Goal: Transaction & Acquisition: Purchase product/service

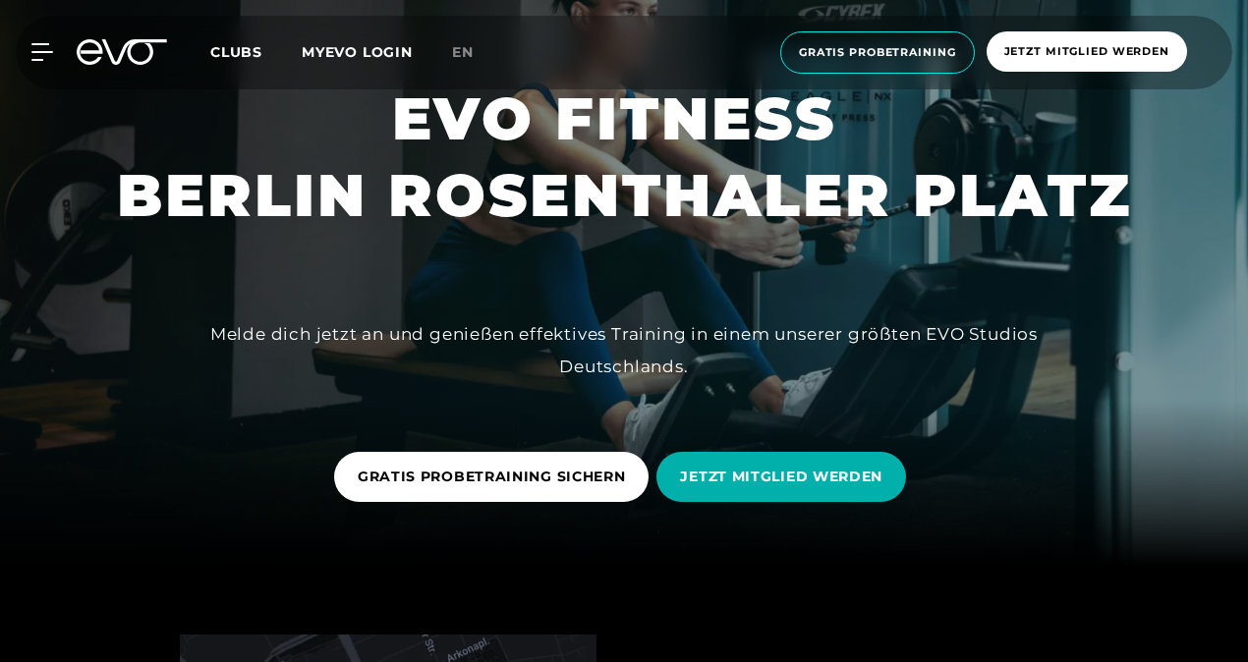
scroll to position [97, 0]
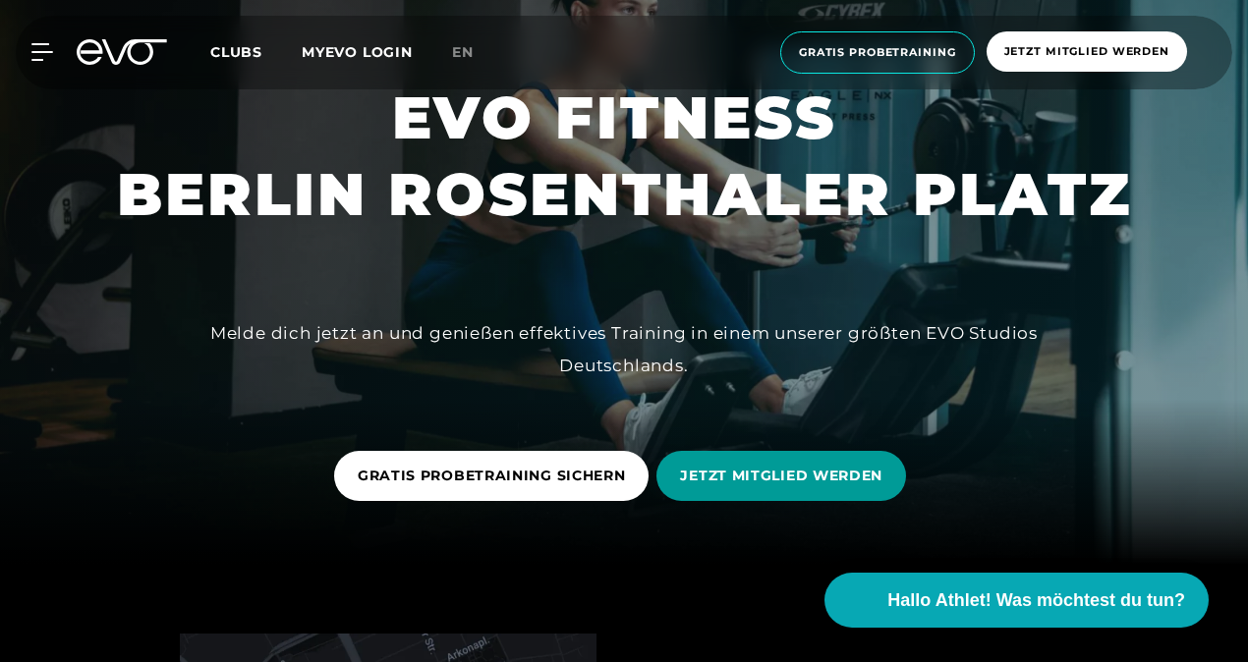
click at [784, 474] on span "JETZT MITGLIED WERDEN" at bounding box center [781, 476] width 202 height 21
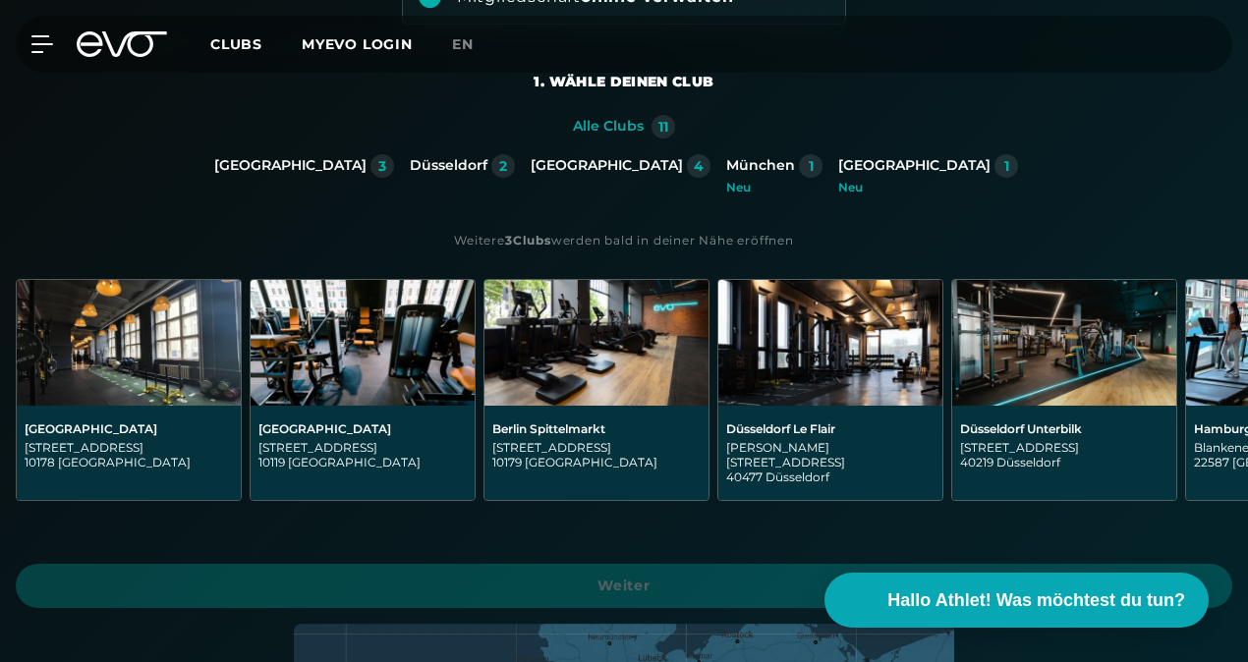
scroll to position [415, 0]
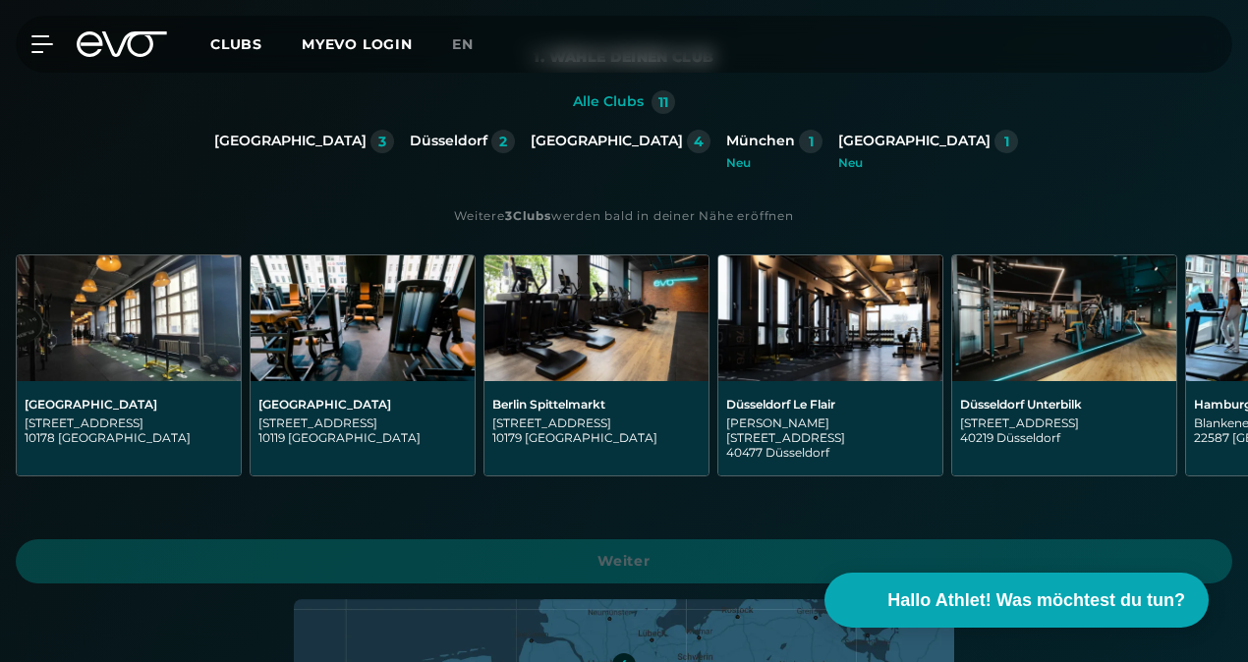
click at [380, 379] on img at bounding box center [363, 318] width 224 height 126
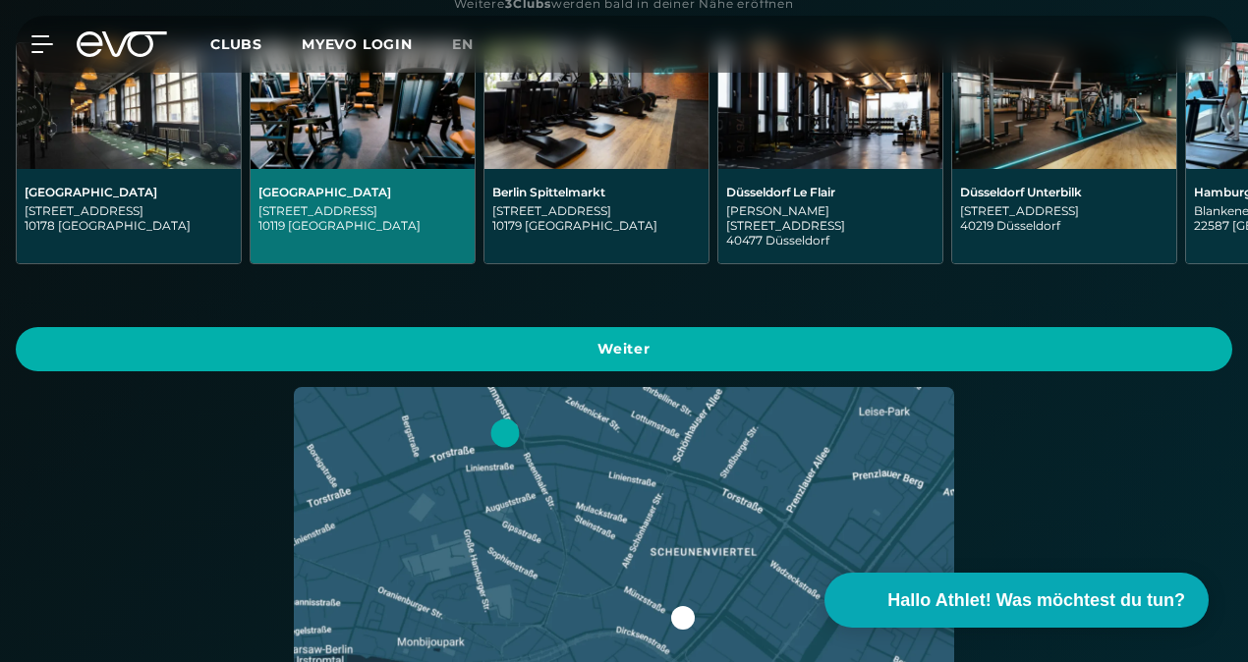
scroll to position [629, 0]
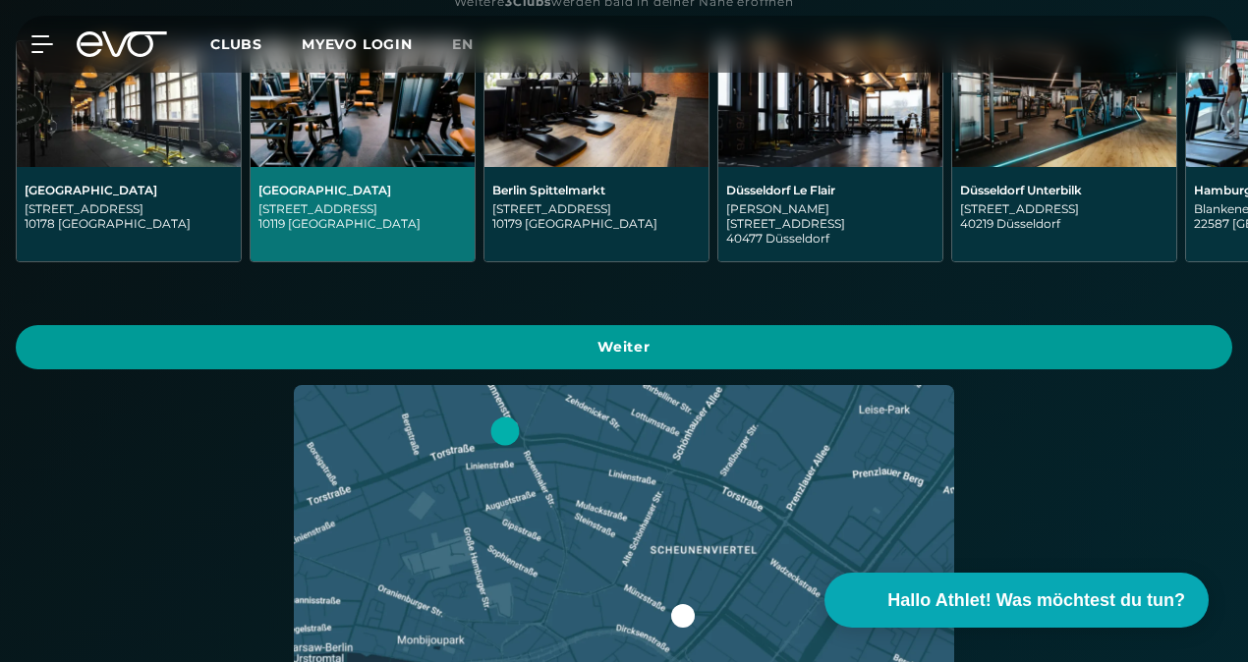
click at [559, 337] on span "Weiter" at bounding box center [623, 347] width 1169 height 21
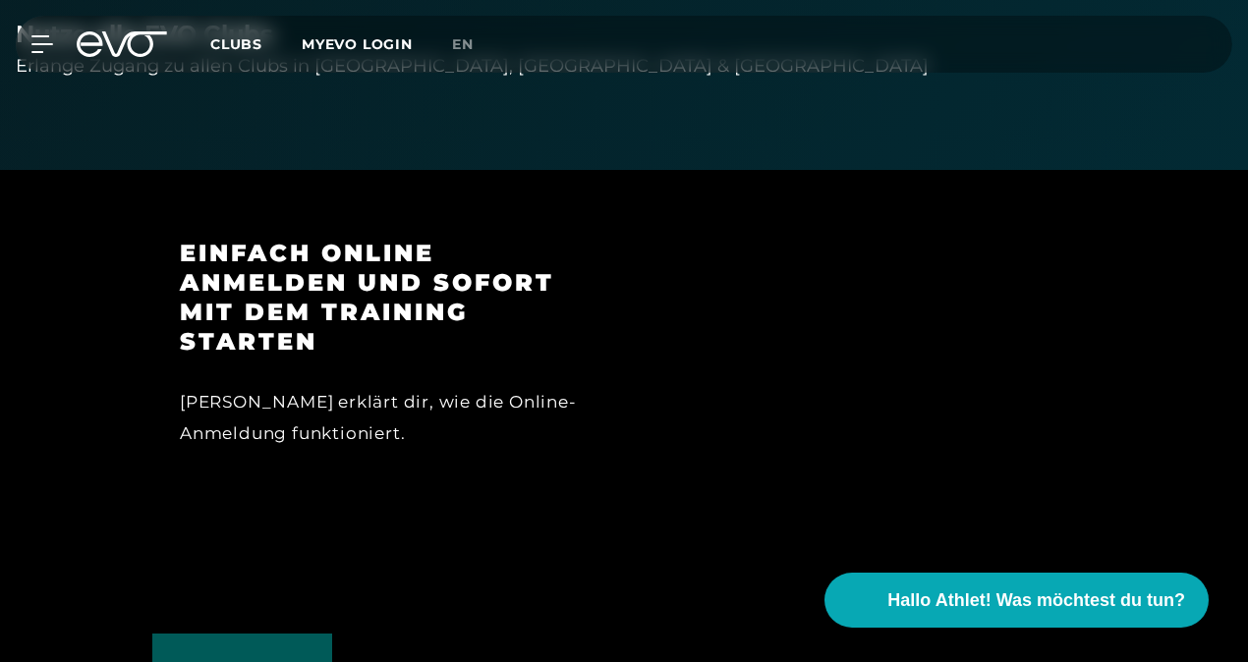
scroll to position [2480, 0]
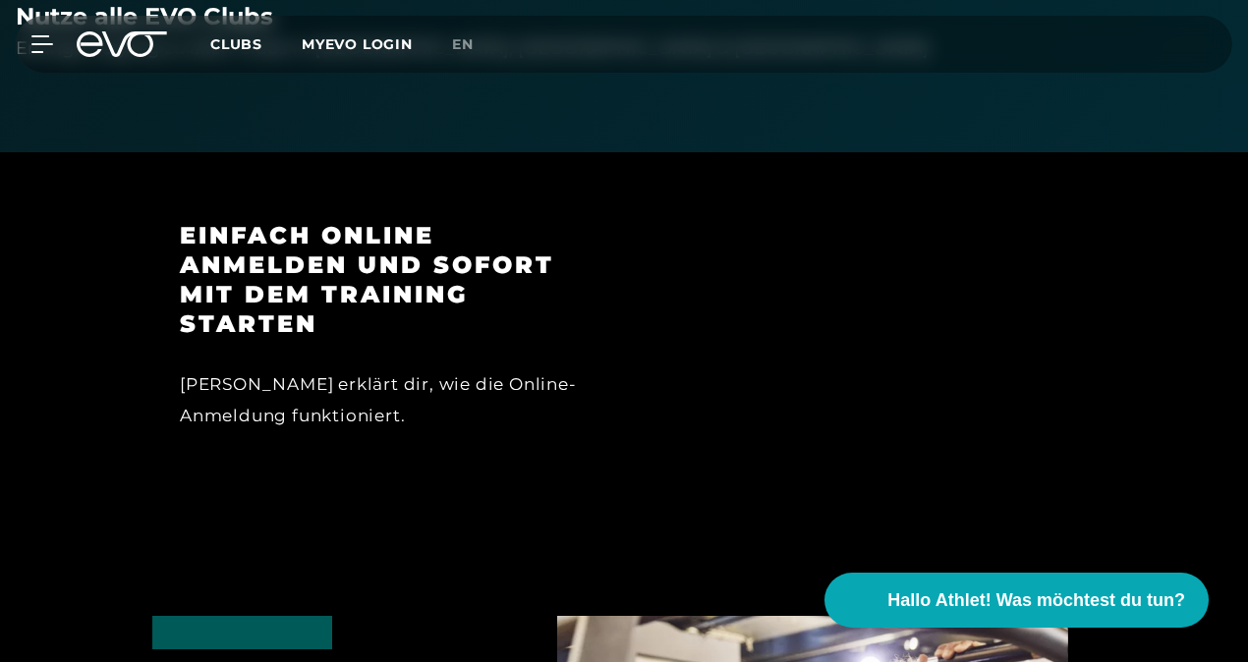
drag, startPoint x: 436, startPoint y: 362, endPoint x: 441, endPoint y: 440, distance: 78.8
click at [441, 440] on div "Einfach online anmelden und sofort mit dem Training starten [PERSON_NAME] von E…" at bounding box center [388, 350] width 472 height 258
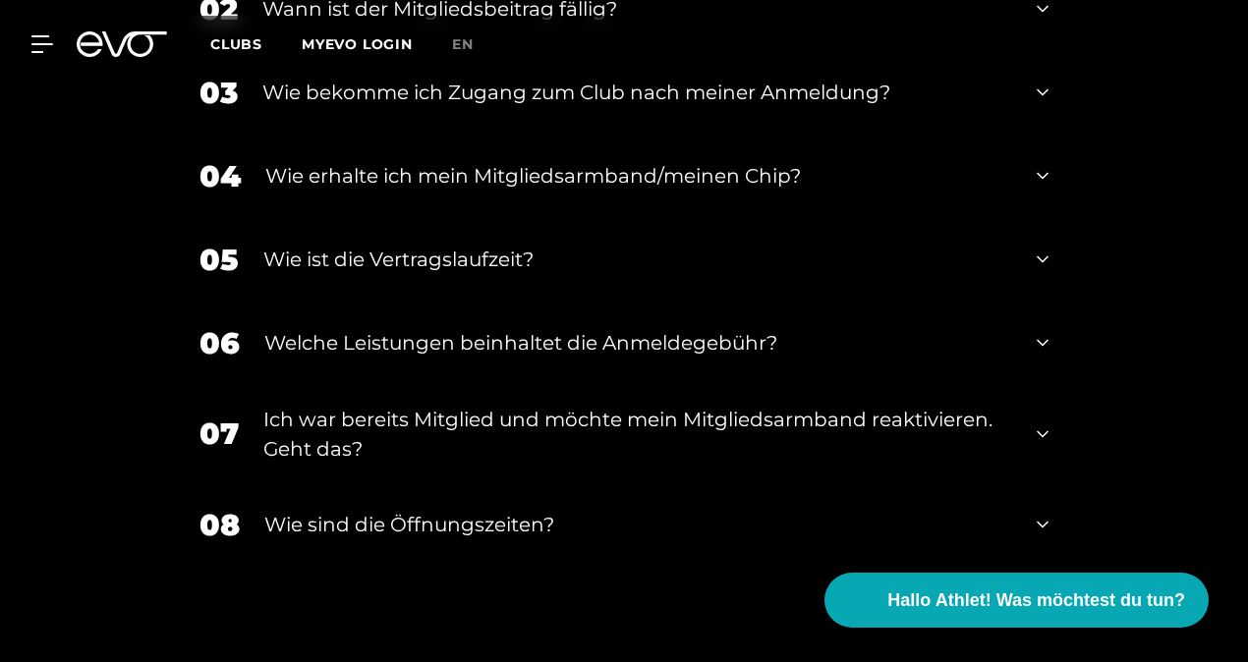
scroll to position [4011, 0]
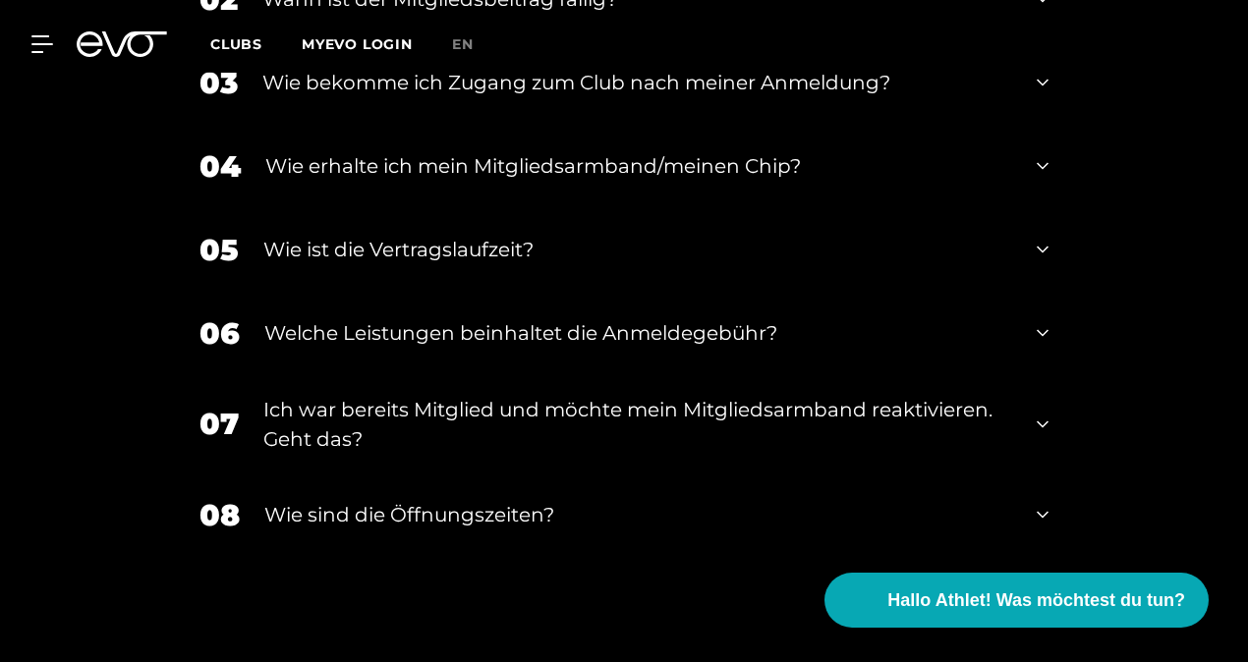
click at [240, 49] on span "Clubs" at bounding box center [236, 44] width 52 height 18
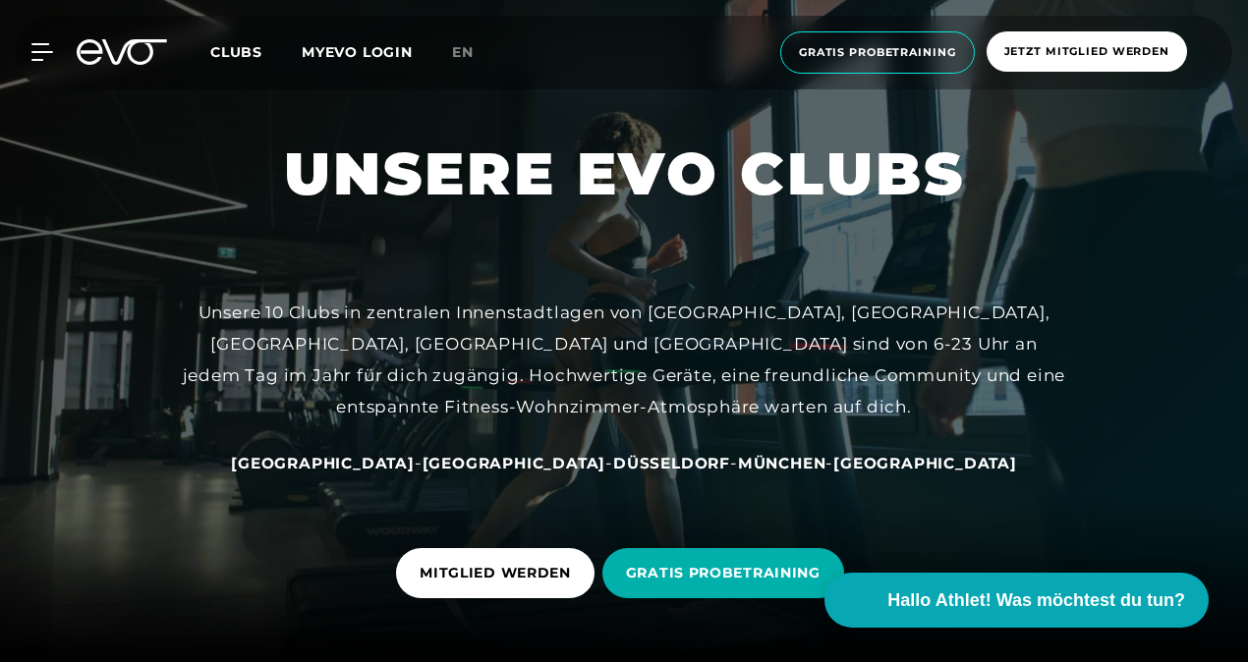
scroll to position [156, 0]
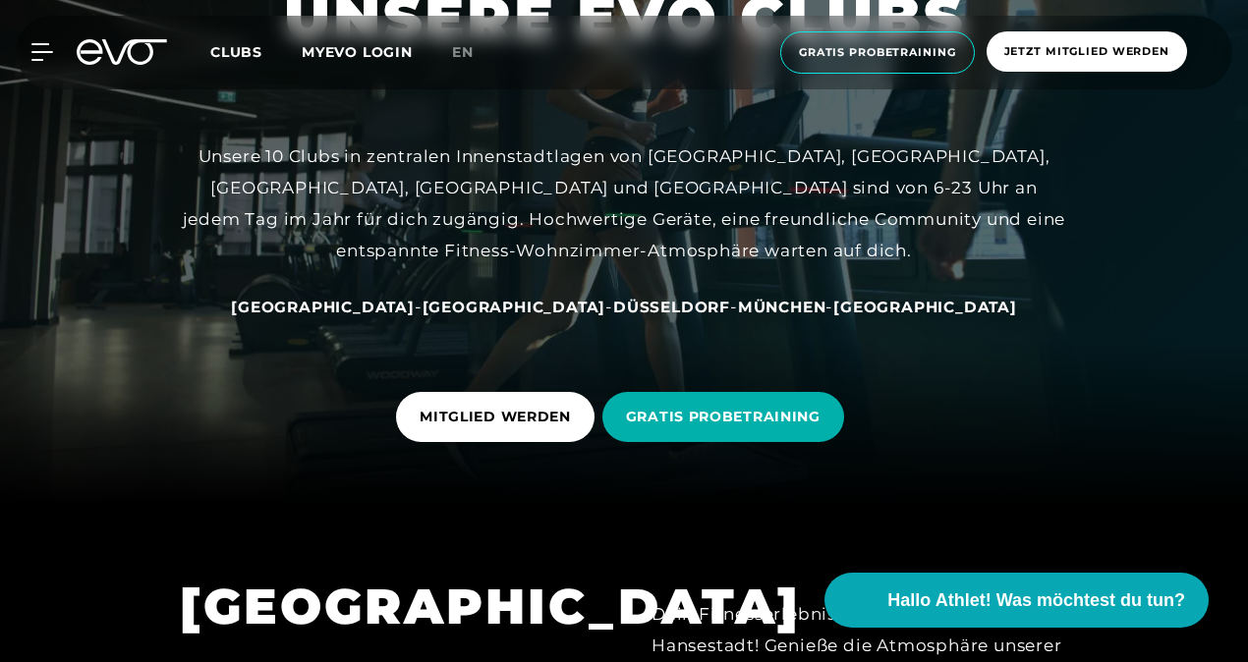
click at [493, 303] on span "[GEOGRAPHIC_DATA]" at bounding box center [515, 307] width 184 height 19
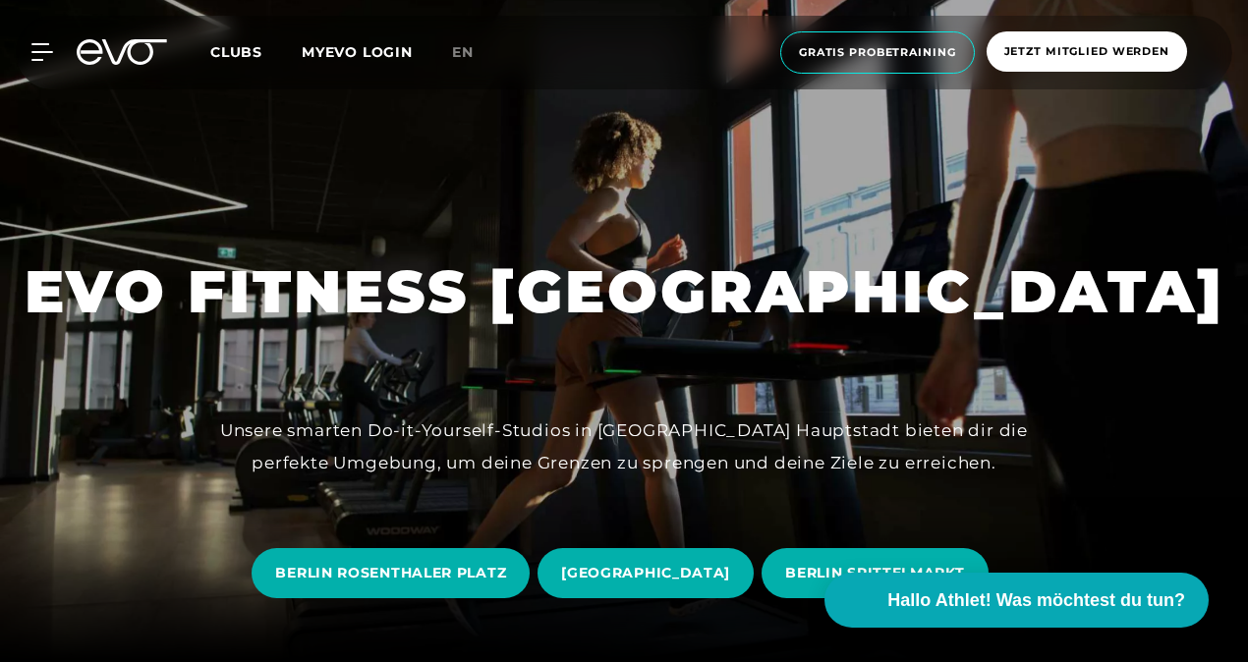
scroll to position [220, 0]
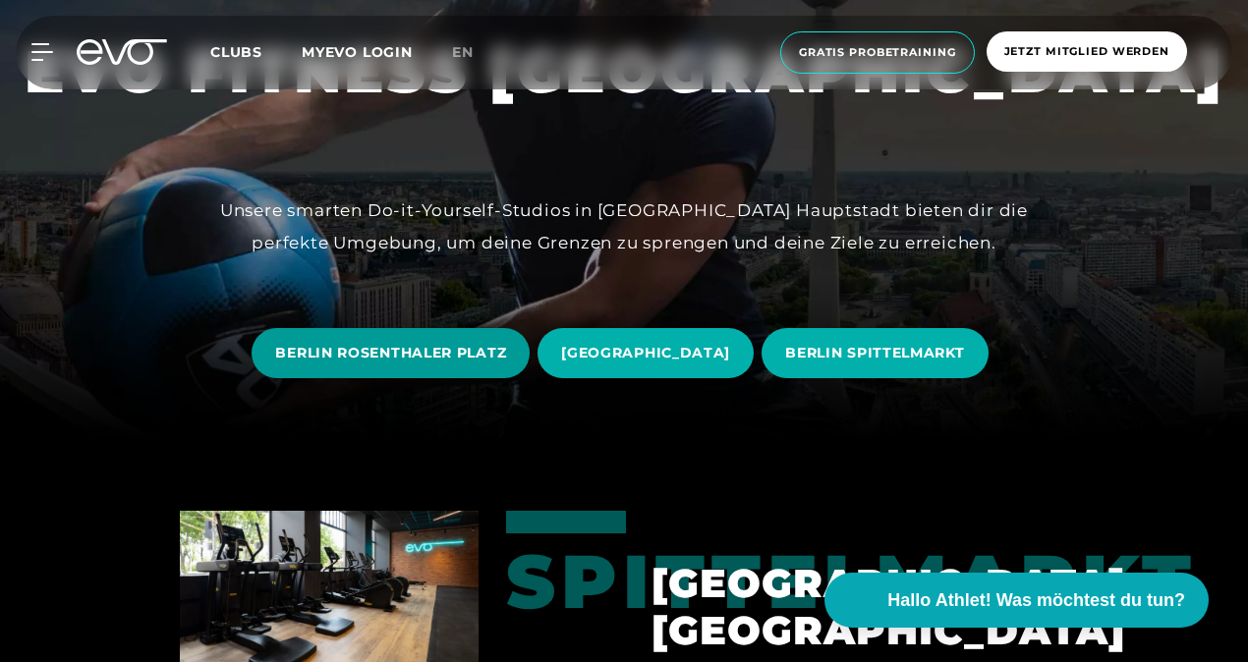
click at [444, 360] on span "BERLIN ROSENTHALER PLATZ" at bounding box center [390, 353] width 231 height 21
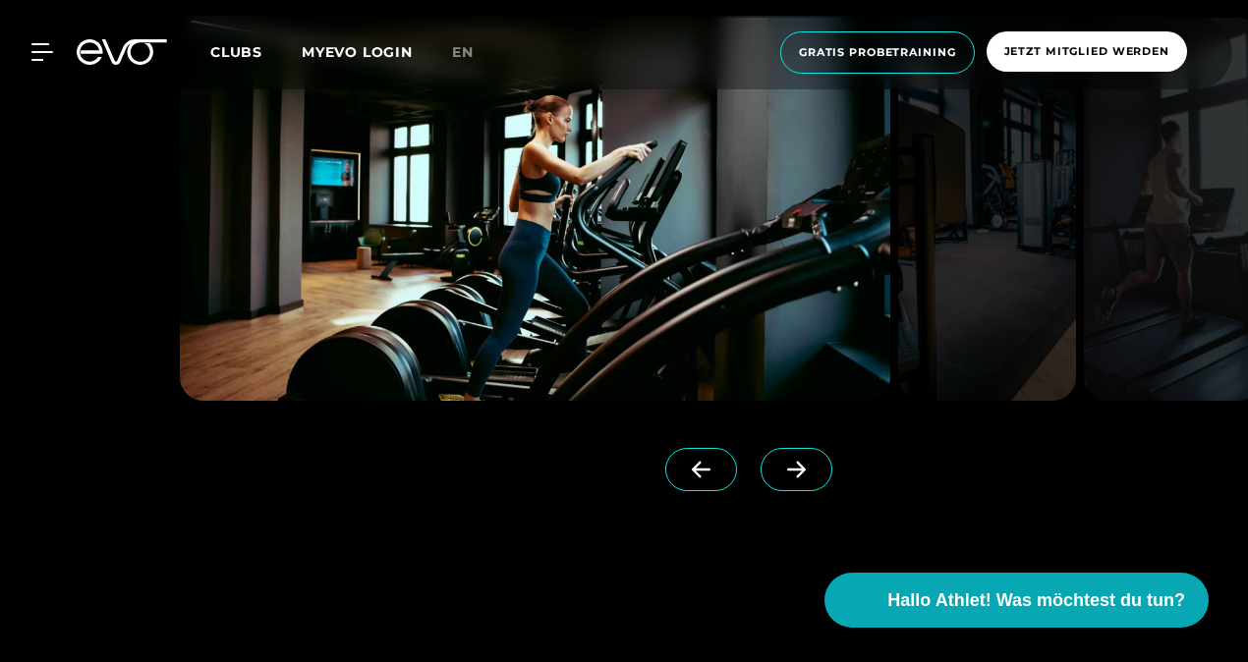
scroll to position [1593, 0]
click at [779, 460] on icon at bounding box center [796, 469] width 34 height 18
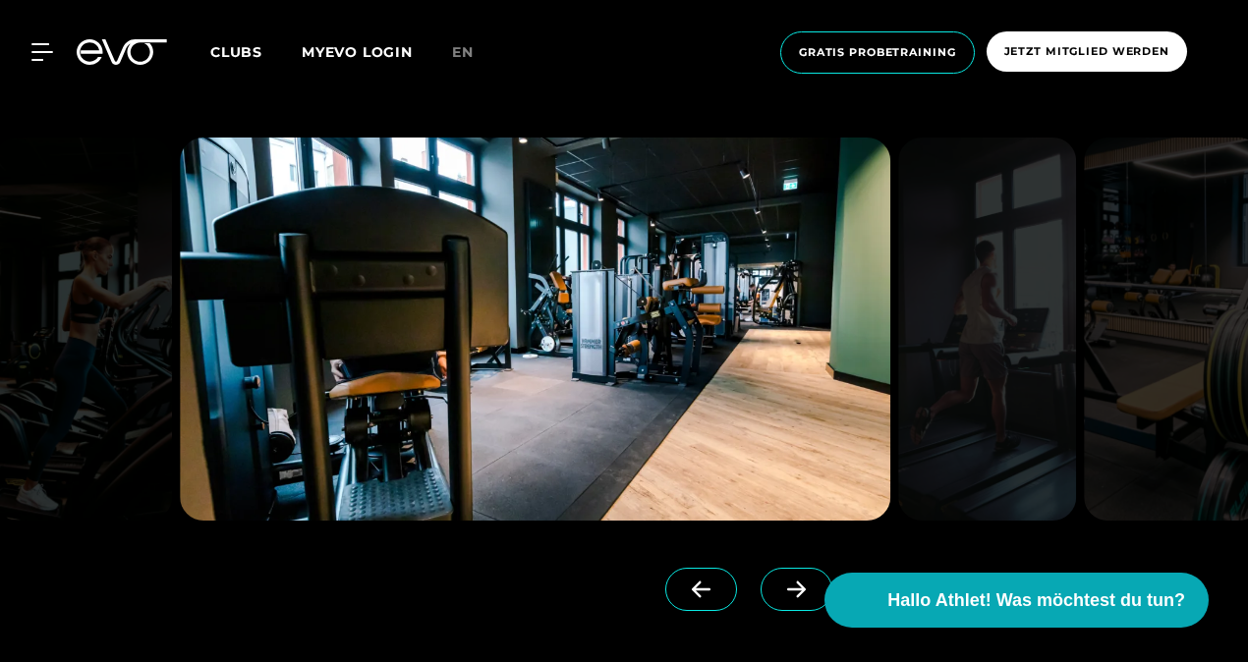
scroll to position [1471, 0]
click at [779, 584] on icon at bounding box center [796, 591] width 34 height 18
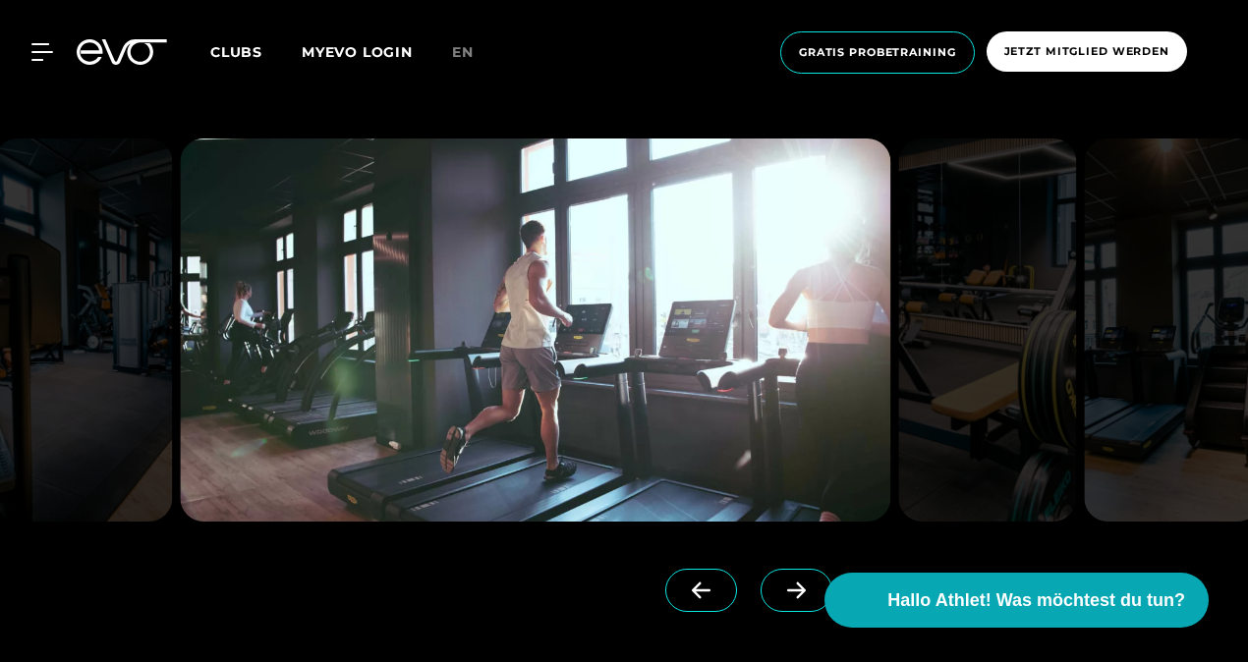
click at [779, 584] on icon at bounding box center [796, 591] width 34 height 18
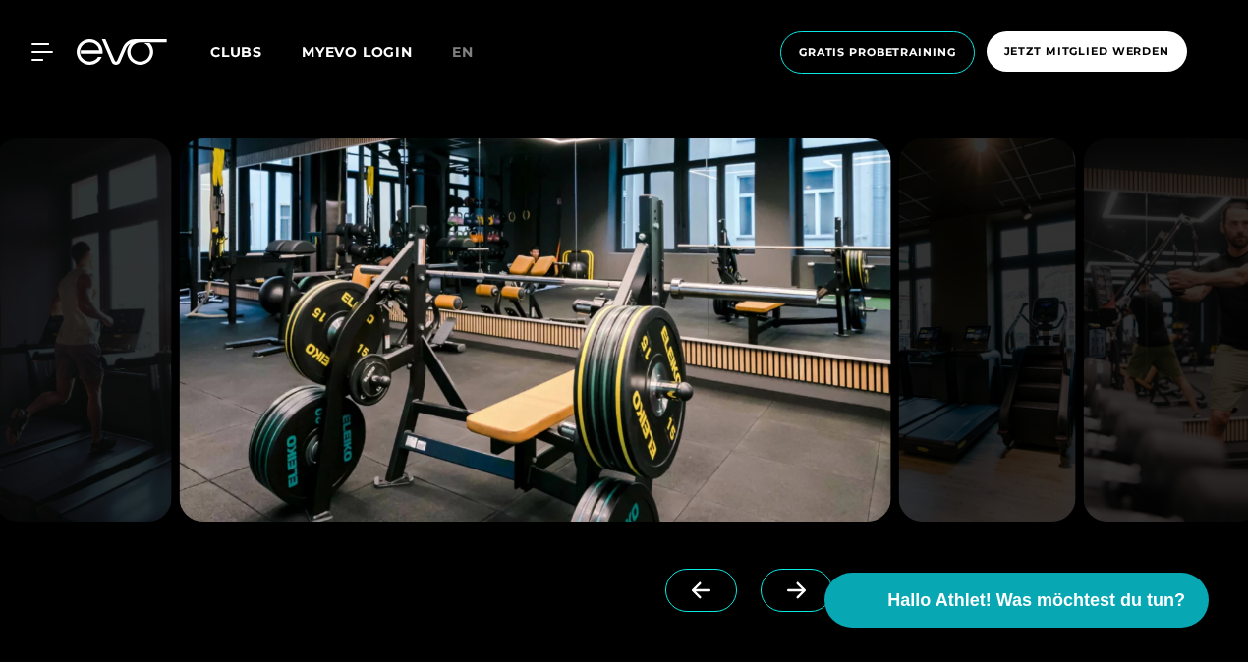
click at [779, 584] on icon at bounding box center [796, 591] width 34 height 18
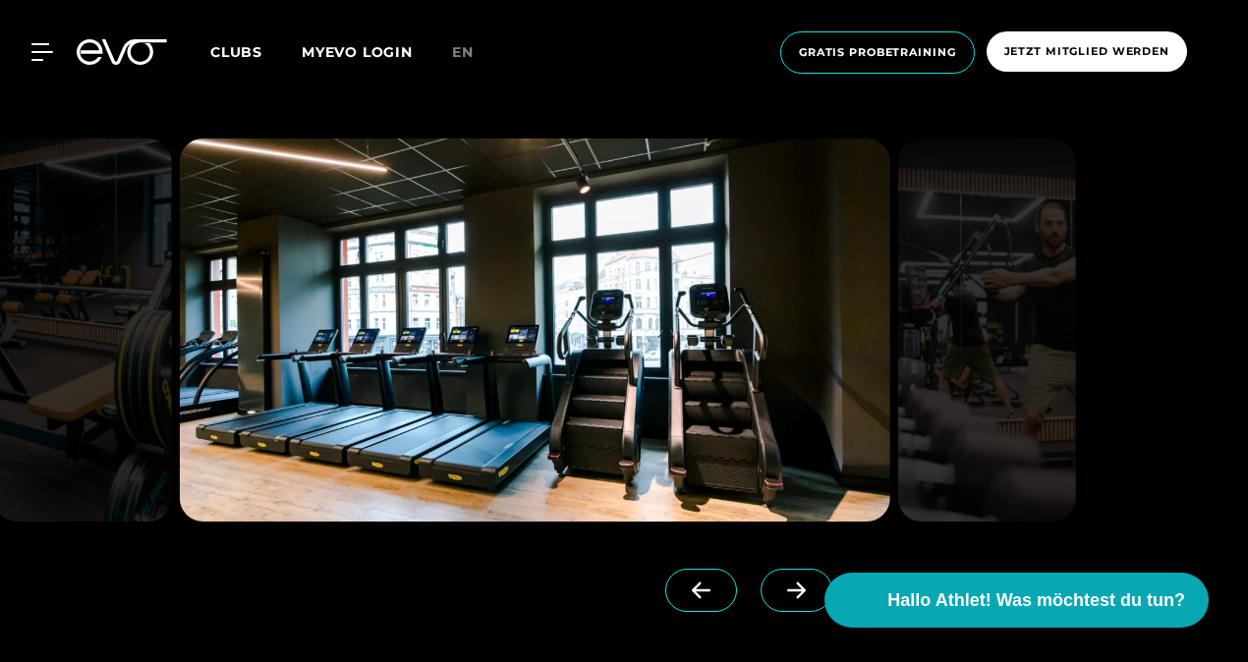
click at [779, 584] on icon at bounding box center [796, 591] width 34 height 18
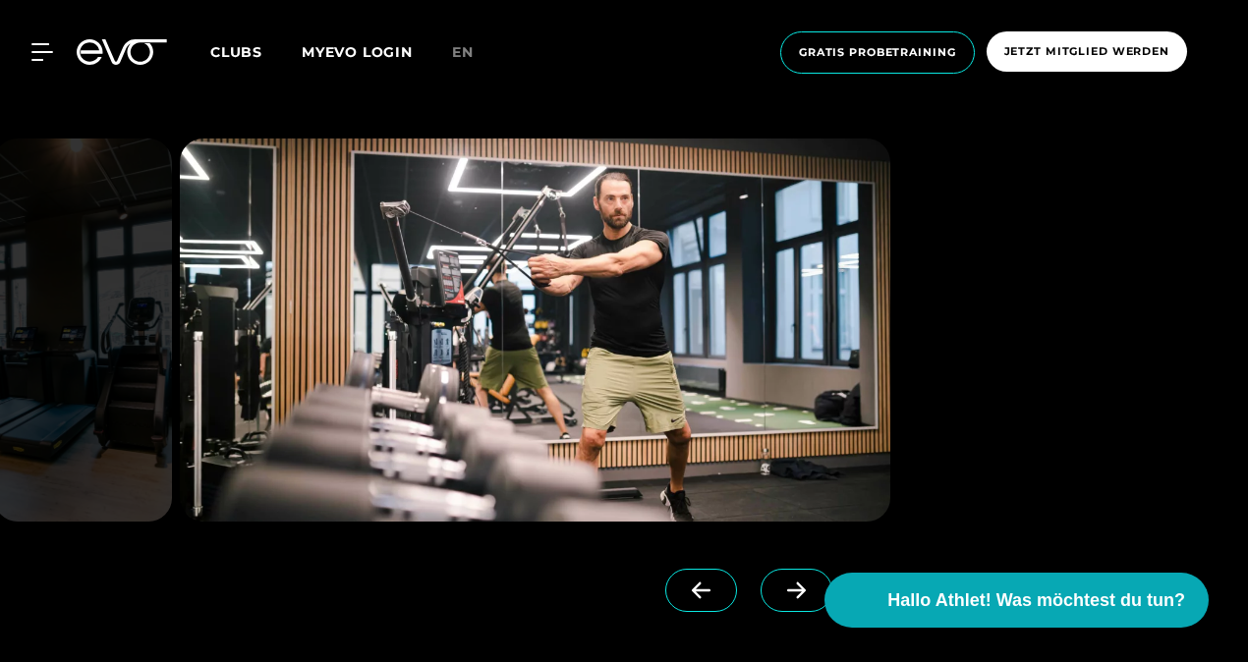
click at [779, 584] on icon at bounding box center [796, 591] width 34 height 18
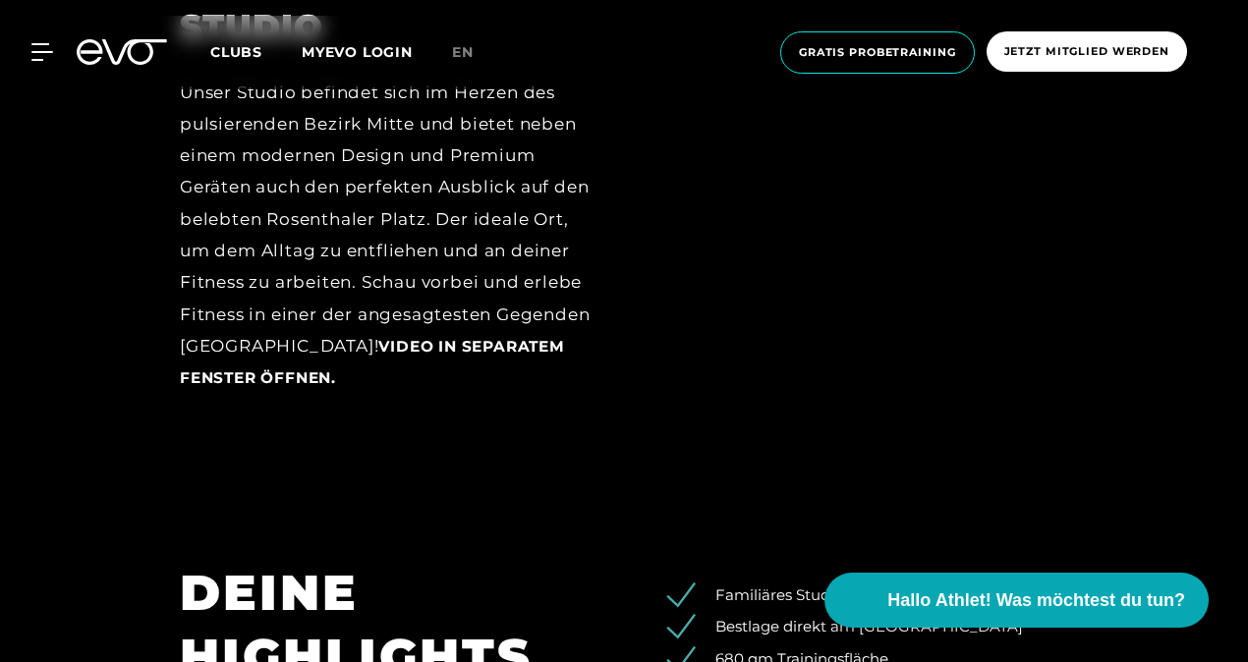
scroll to position [2644, 0]
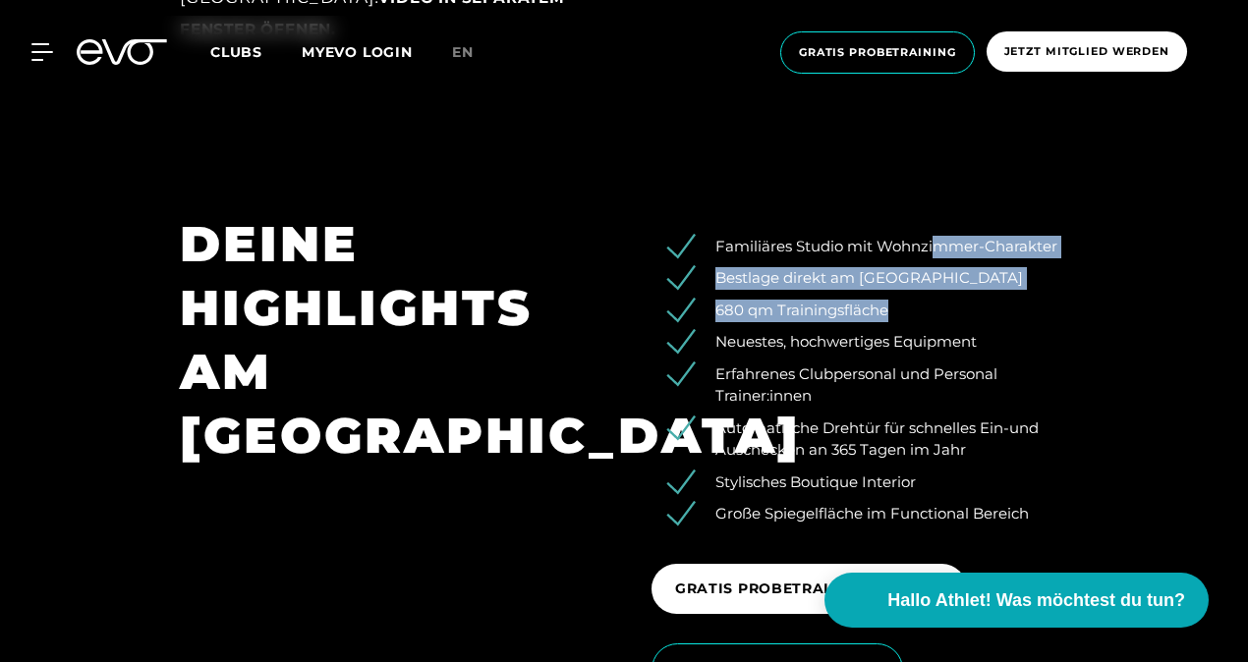
drag, startPoint x: 931, startPoint y: 235, endPoint x: 920, endPoint y: 294, distance: 59.9
click at [920, 294] on ul "Familiäres Studio mit Wohnzimmer-Charakter Bestlage direkt am Rosenthaler Platz…" at bounding box center [859, 381] width 417 height 290
drag, startPoint x: 920, startPoint y: 294, endPoint x: 883, endPoint y: 283, distance: 37.9
click at [883, 283] on li "Bestlage direkt am [GEOGRAPHIC_DATA]" at bounding box center [874, 278] width 387 height 23
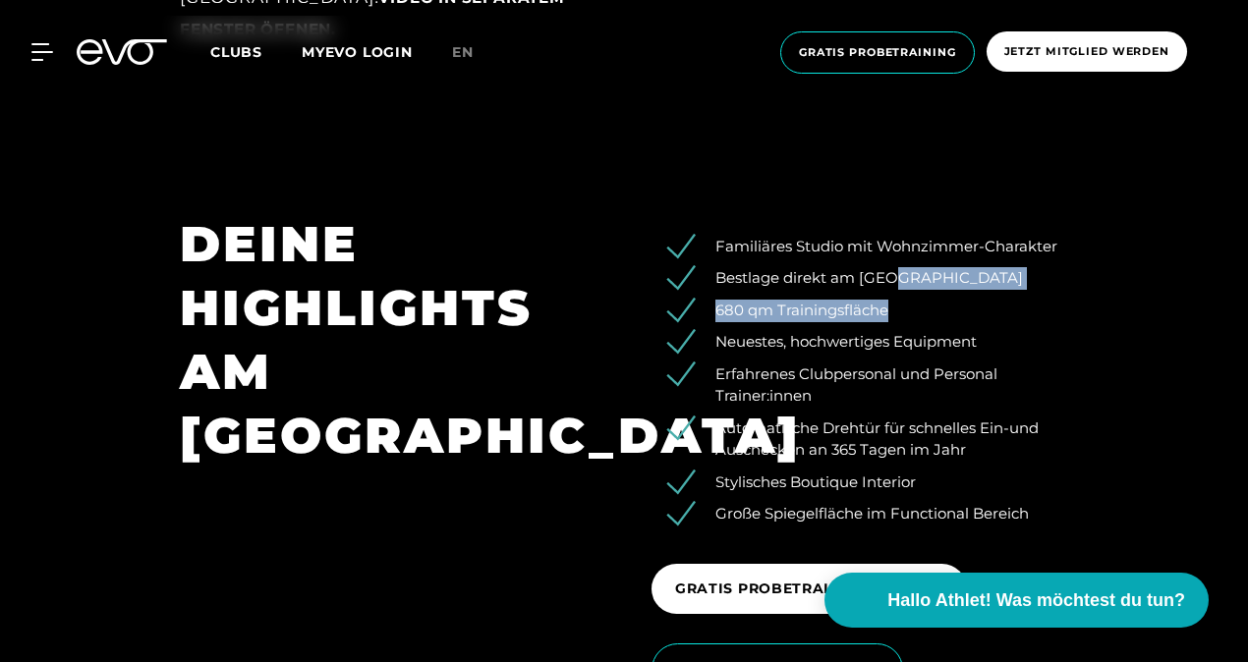
drag, startPoint x: 900, startPoint y: 302, endPoint x: 893, endPoint y: 268, distance: 34.1
click at [893, 268] on ul "Familiäres Studio mit Wohnzimmer-Charakter Bestlage direkt am Rosenthaler Platz…" at bounding box center [859, 381] width 417 height 290
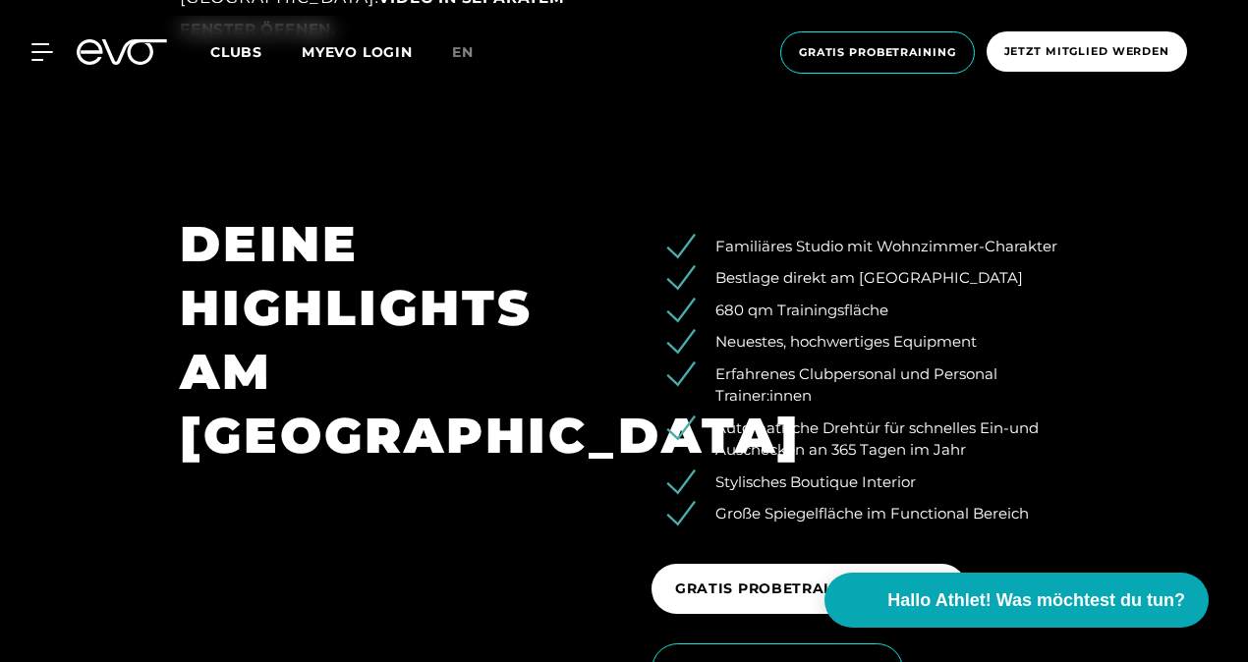
drag, startPoint x: 893, startPoint y: 268, endPoint x: 850, endPoint y: 332, distance: 77.1
click at [850, 332] on li "Neuestes, hochwertiges Equipment" at bounding box center [874, 342] width 387 height 23
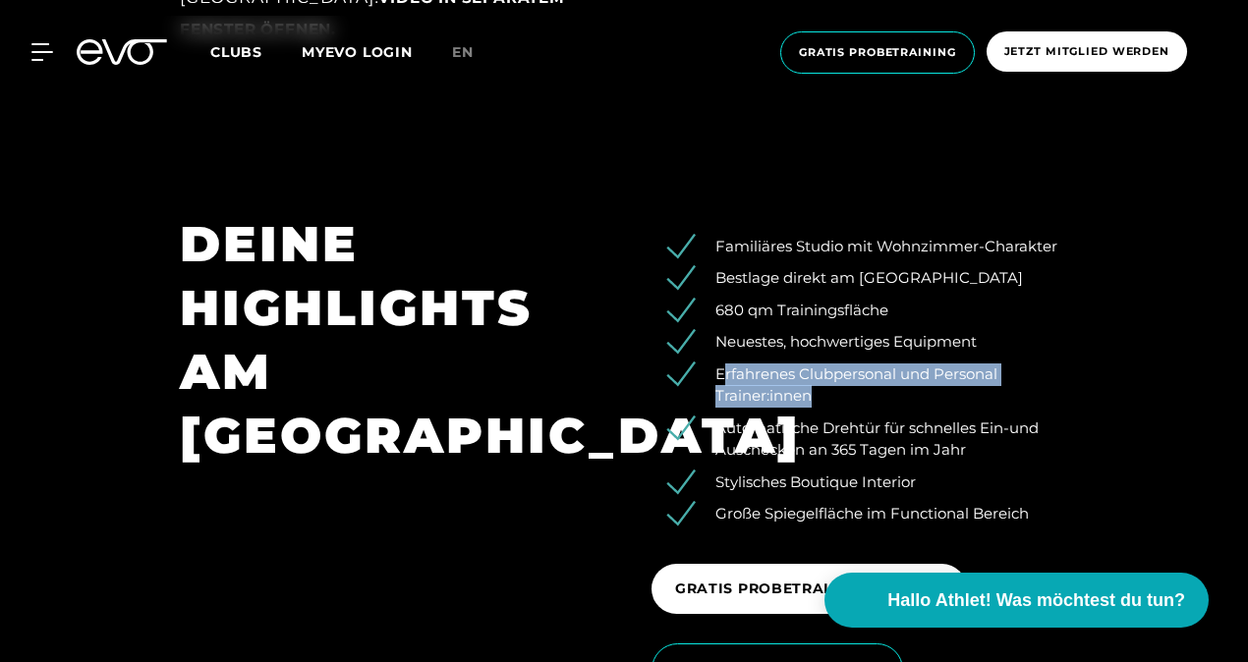
drag, startPoint x: 850, startPoint y: 332, endPoint x: 725, endPoint y: 380, distance: 133.8
click at [725, 380] on li "Erfahrenes Clubpersonal und Personal Trainer:innen" at bounding box center [874, 386] width 387 height 44
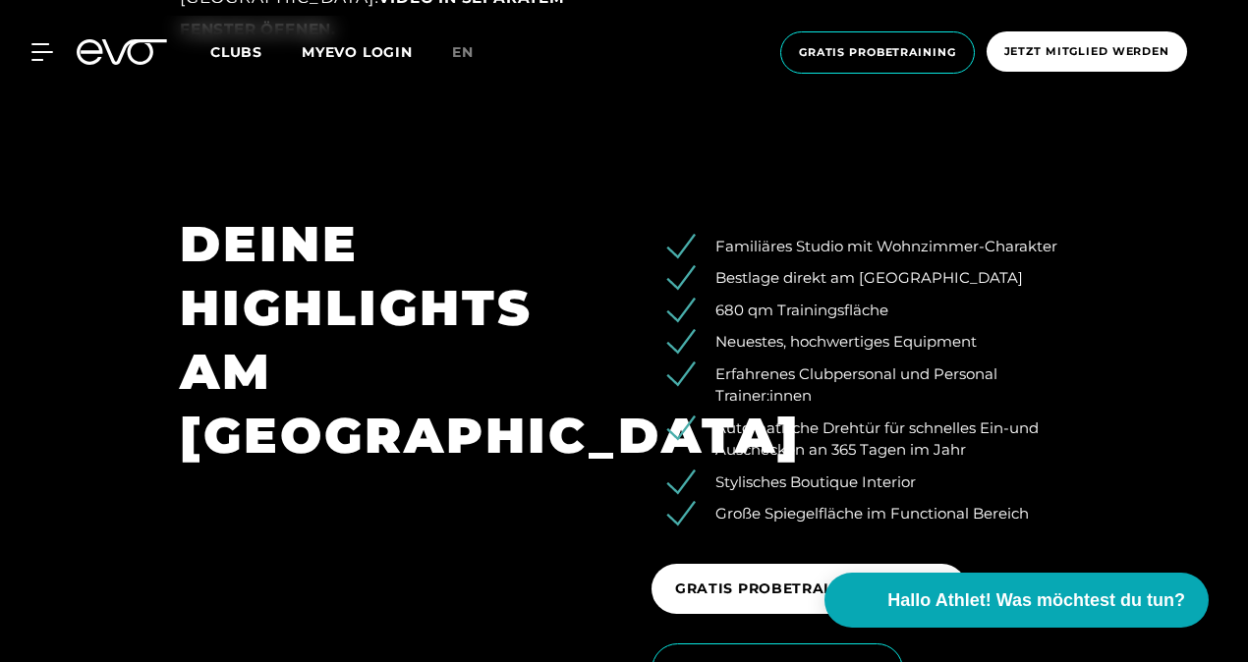
drag, startPoint x: 725, startPoint y: 380, endPoint x: 734, endPoint y: 415, distance: 35.5
click at [734, 415] on ul "Familiäres Studio mit Wohnzimmer-Charakter Bestlage direkt am Rosenthaler Platz…" at bounding box center [859, 381] width 417 height 290
drag, startPoint x: 734, startPoint y: 415, endPoint x: 741, endPoint y: 463, distance: 48.6
click at [741, 463] on ul "Familiäres Studio mit Wohnzimmer-Charakter Bestlage direkt am Rosenthaler Platz…" at bounding box center [859, 381] width 417 height 290
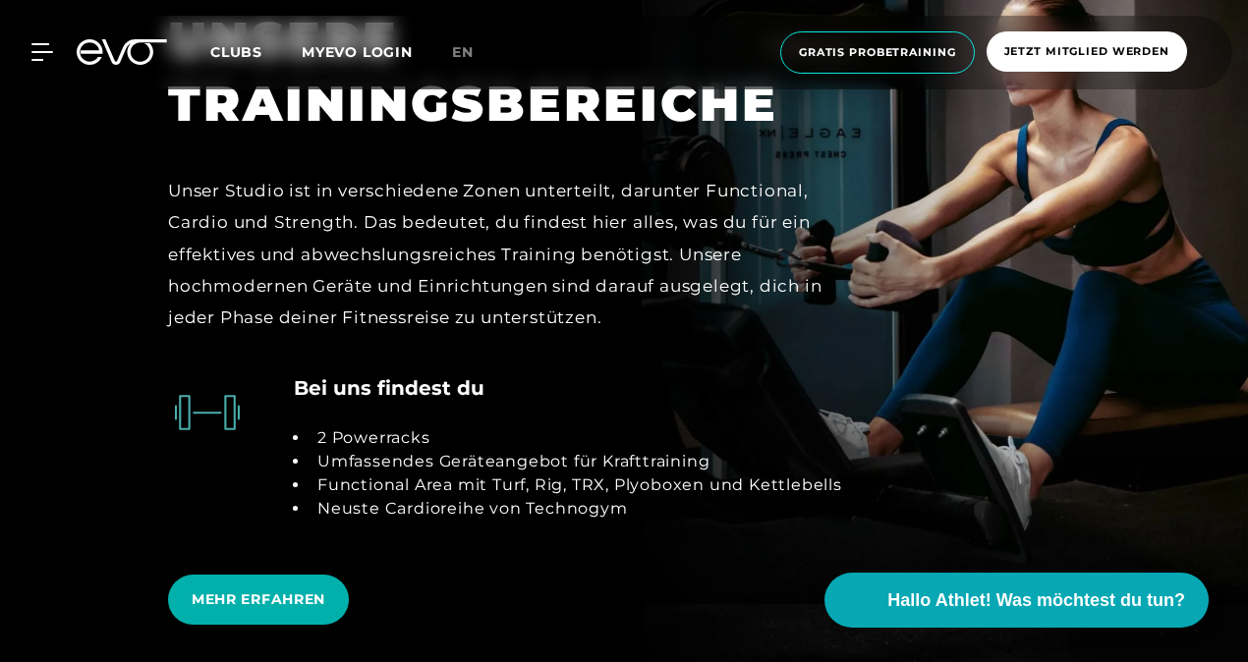
scroll to position [3639, 0]
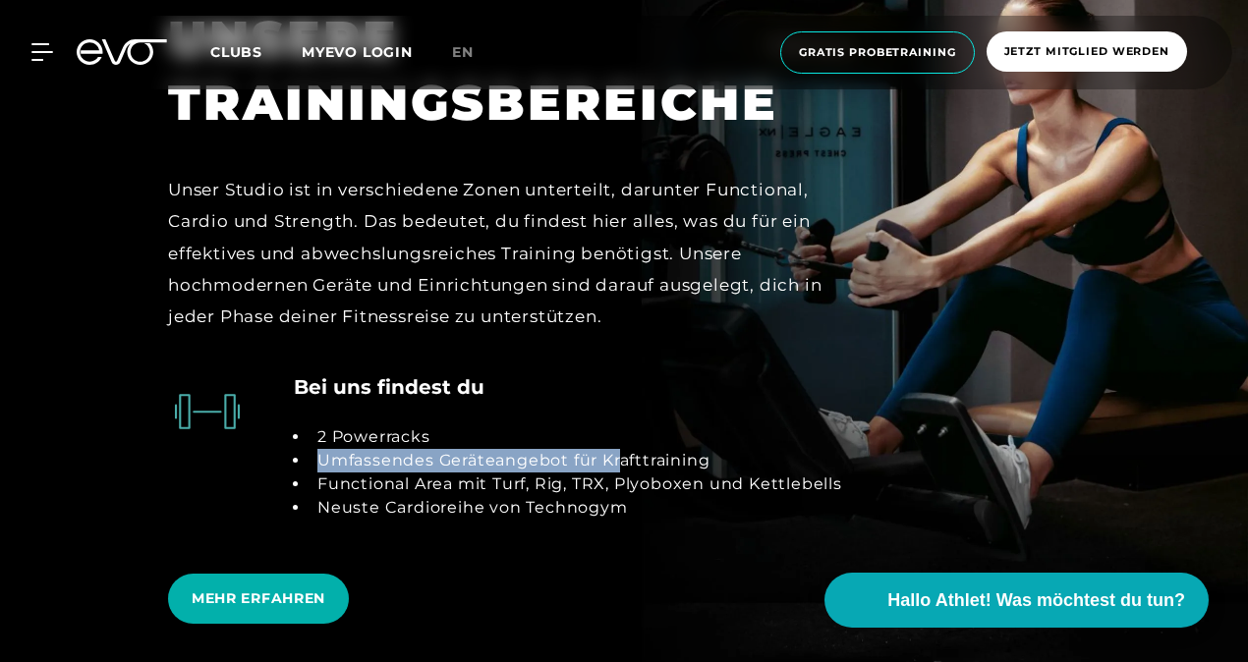
drag, startPoint x: 621, startPoint y: 460, endPoint x: 630, endPoint y: 391, distance: 69.4
click at [630, 391] on div "Bei uns findest du 2 Powerracks Umfassendes Geräteangebot für Krafttraining Fun…" at bounding box center [568, 457] width 548 height 171
drag, startPoint x: 630, startPoint y: 391, endPoint x: 605, endPoint y: 479, distance: 90.8
click at [605, 479] on li "Functional Area mit Turf, Rig, TRX, Plyoboxen und Kettlebells" at bounding box center [576, 485] width 533 height 24
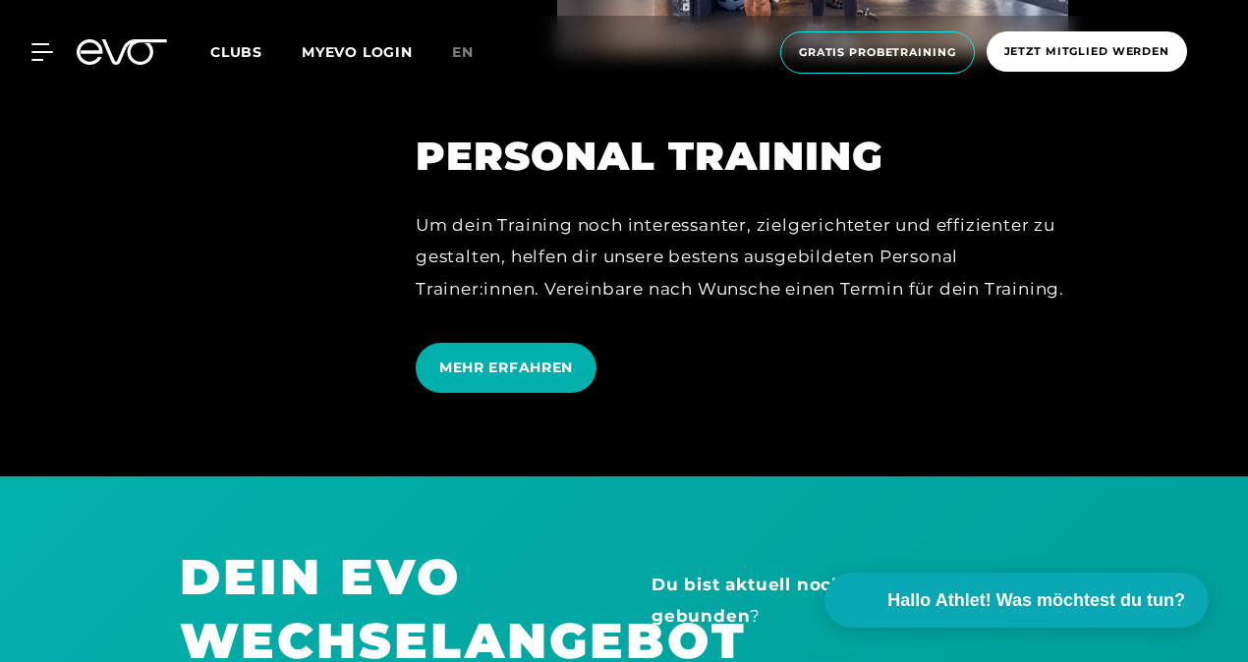
scroll to position [4675, 0]
